Goal: Information Seeking & Learning: Find specific fact

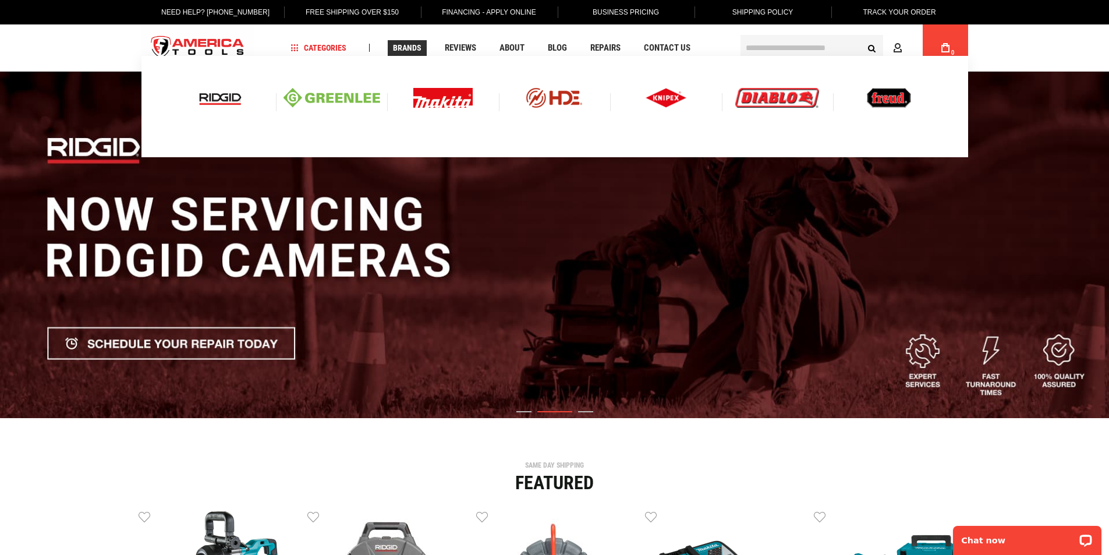
click at [216, 97] on img at bounding box center [220, 98] width 48 height 20
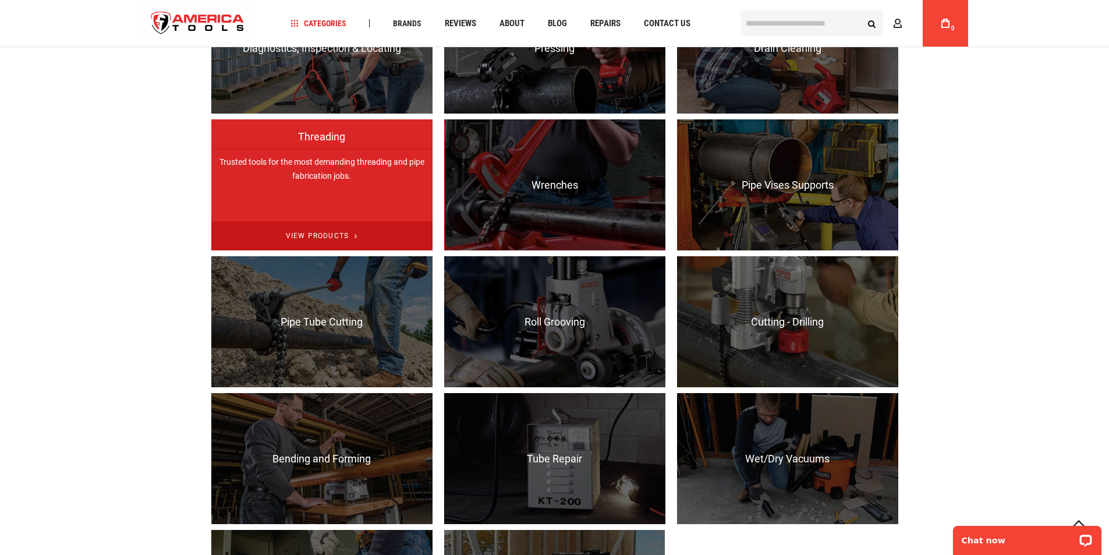
scroll to position [757, 0]
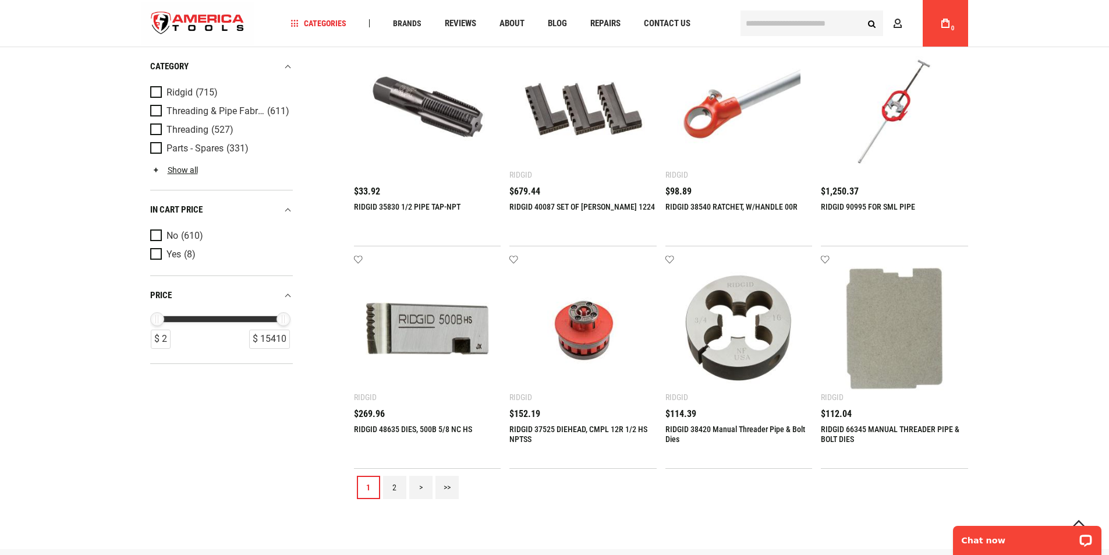
scroll to position [1222, 0]
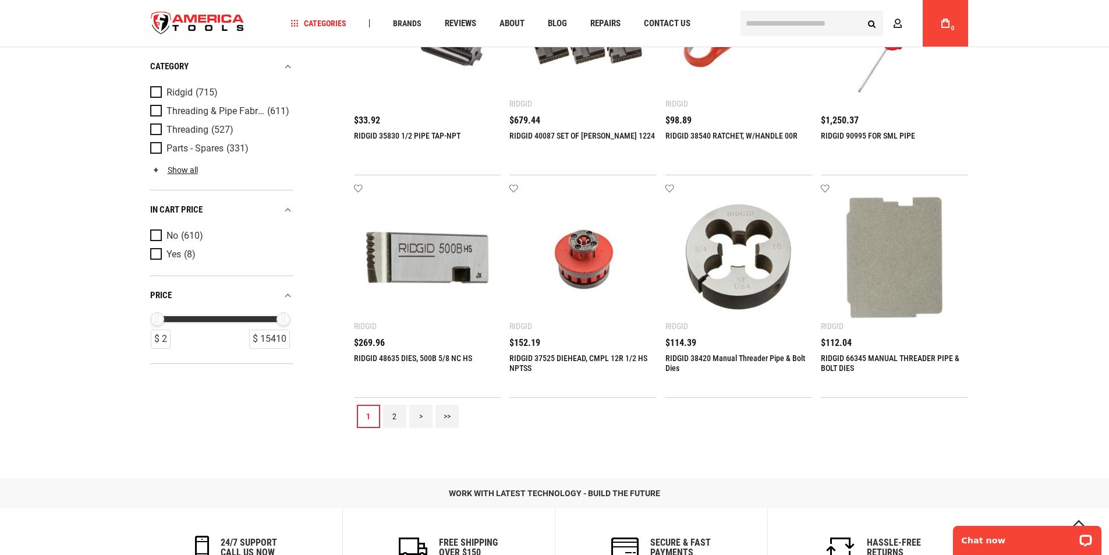
click at [387, 416] on link "2" at bounding box center [394, 416] width 23 height 23
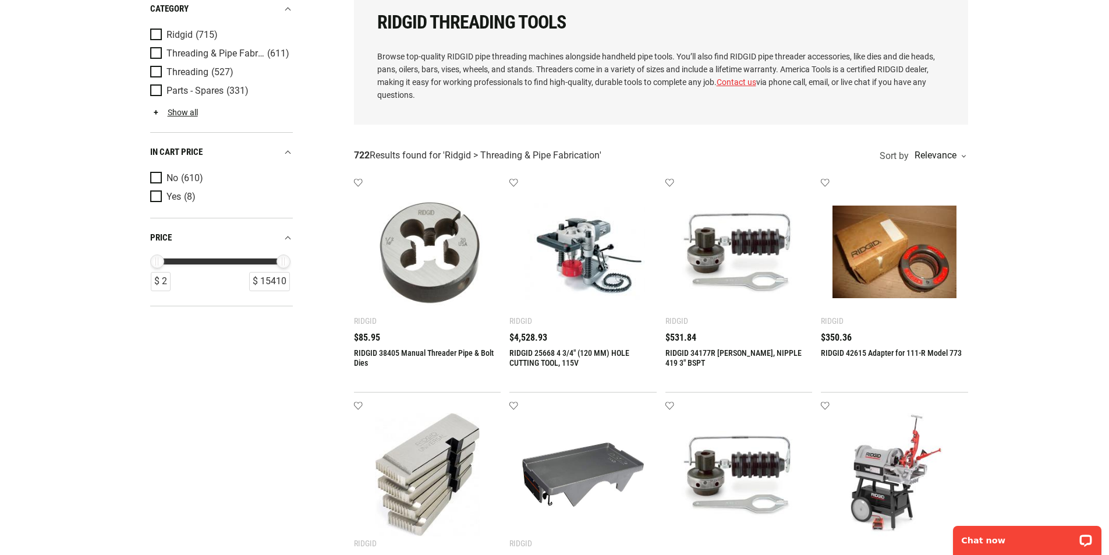
scroll to position [0, 0]
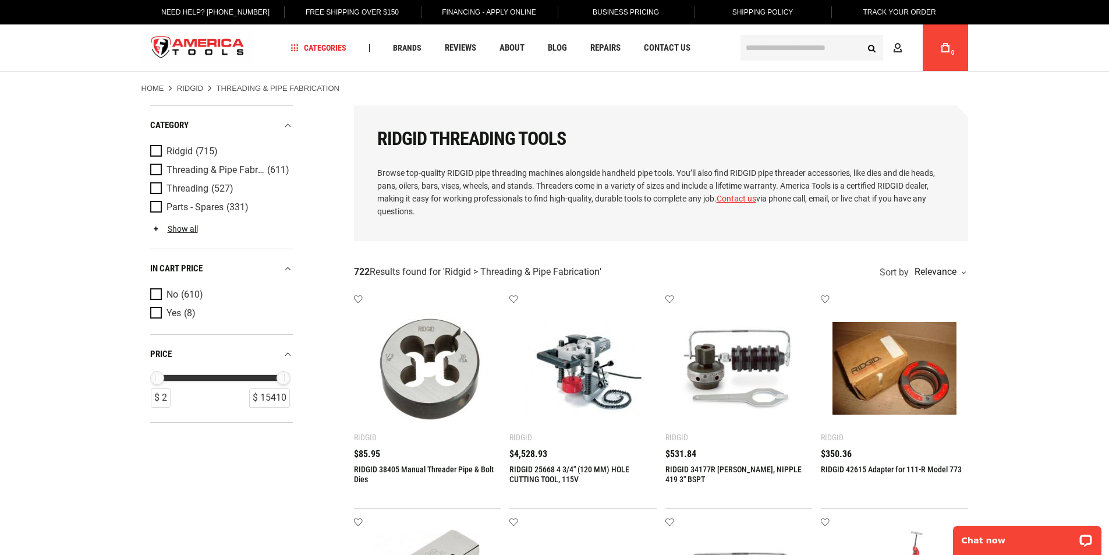
click at [781, 48] on input "text" at bounding box center [811, 48] width 143 height 26
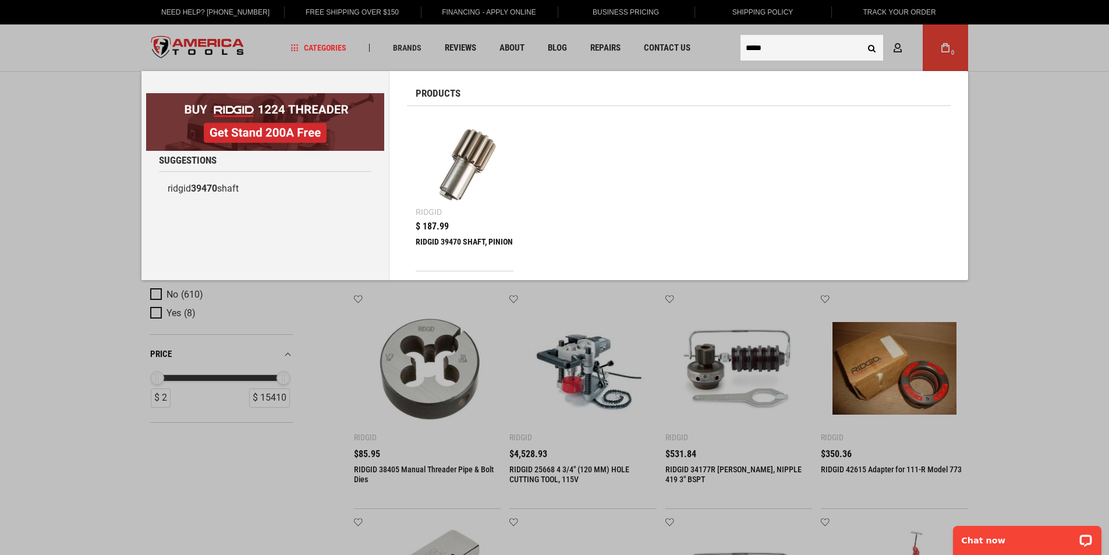
type input "*****"
click at [481, 245] on div "RIDGID 39470 SHAFT, PINION" at bounding box center [465, 251] width 98 height 28
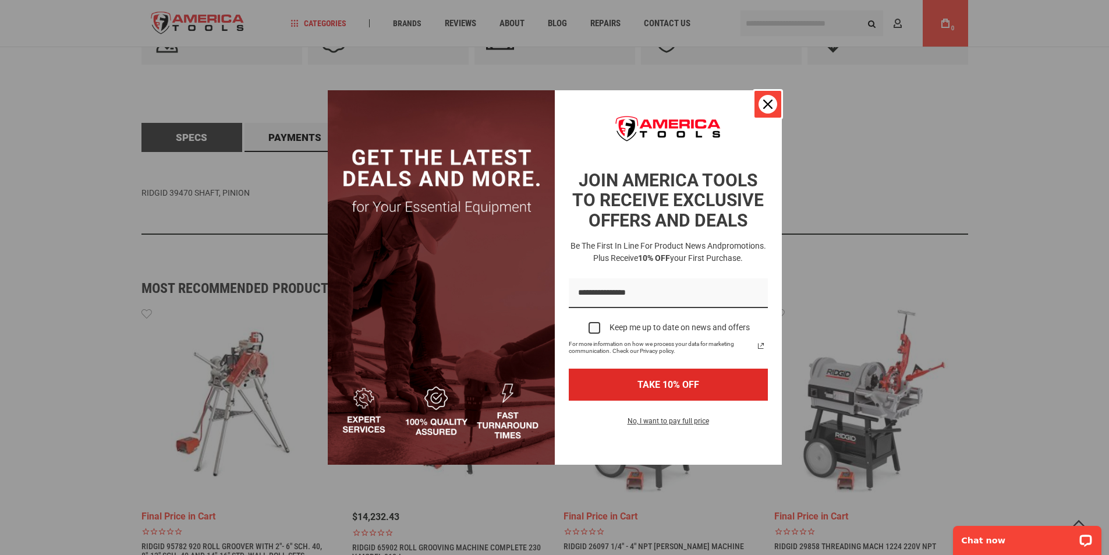
click at [765, 103] on icon "close icon" at bounding box center [767, 104] width 9 height 9
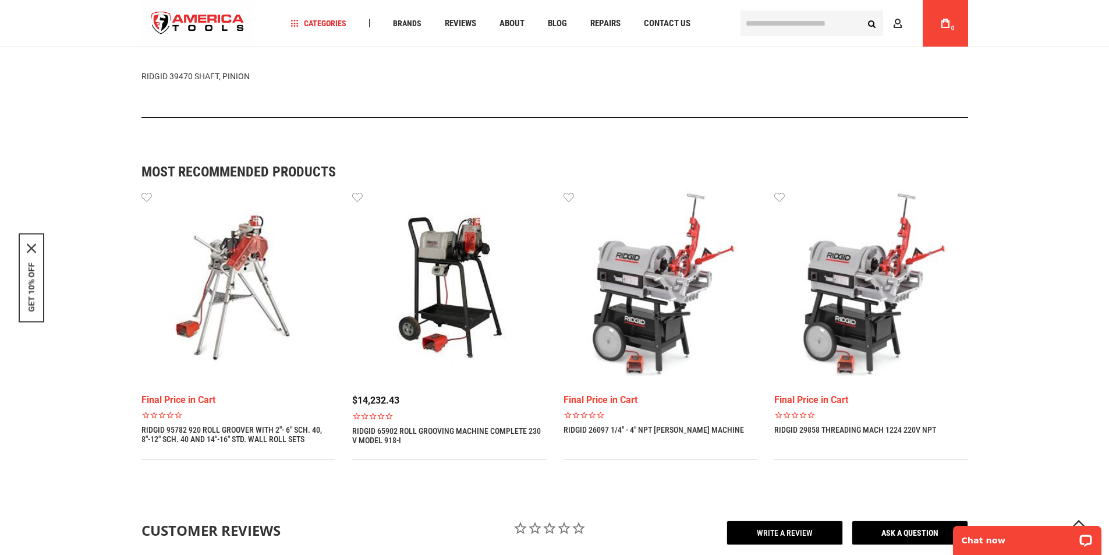
scroll to position [356, 0]
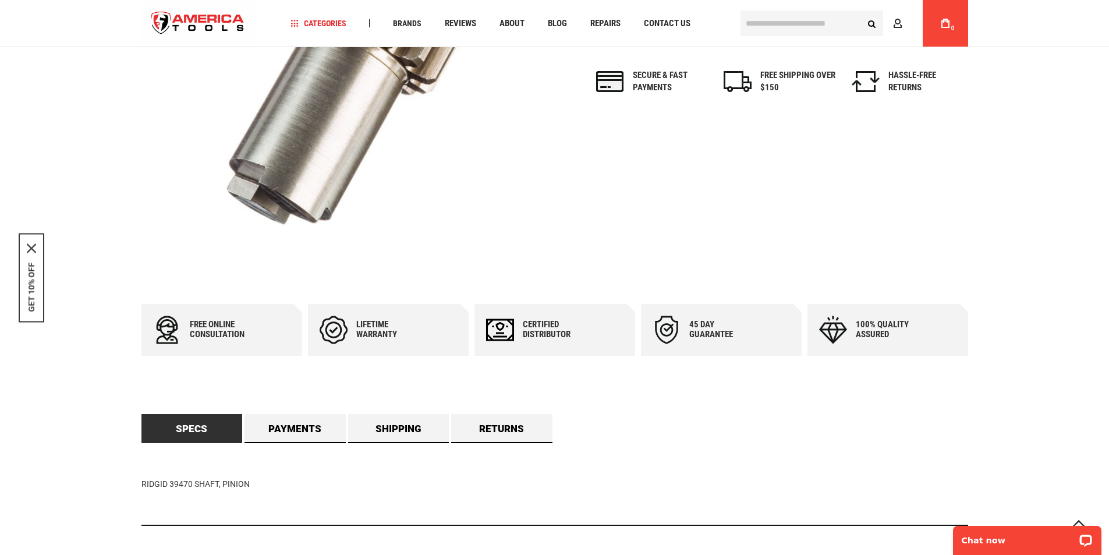
click at [200, 429] on link "Specs" at bounding box center [191, 428] width 101 height 29
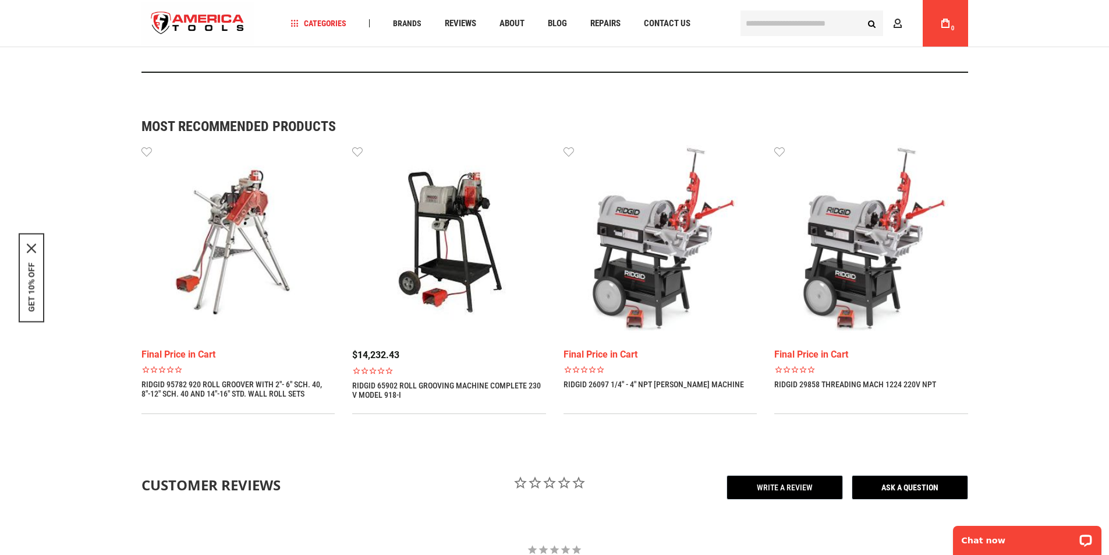
scroll to position [0, 0]
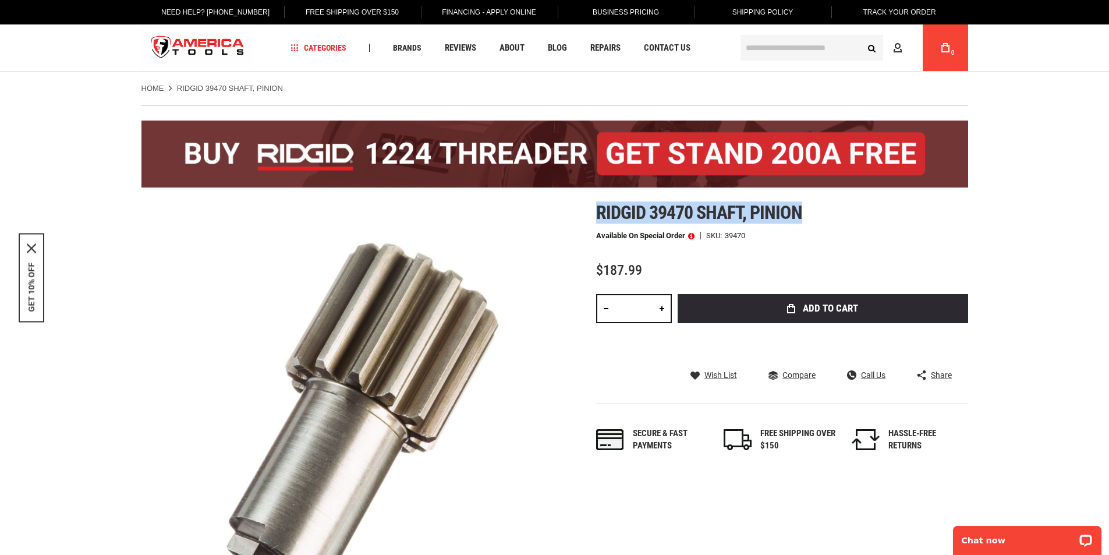
drag, startPoint x: 803, startPoint y: 210, endPoint x: 598, endPoint y: 214, distance: 205.5
click at [598, 214] on h1 "Ridgid 39470 shaft, pinion" at bounding box center [782, 212] width 372 height 21
copy span "Ridgid 39470 shaft, pinion"
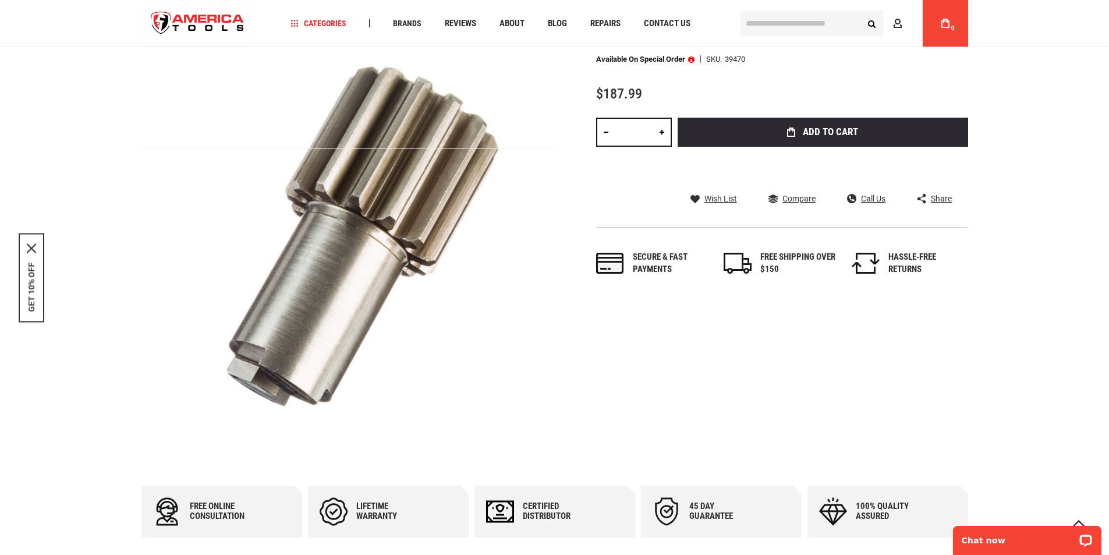
scroll to position [582, 0]
